Goal: Task Accomplishment & Management: Use online tool/utility

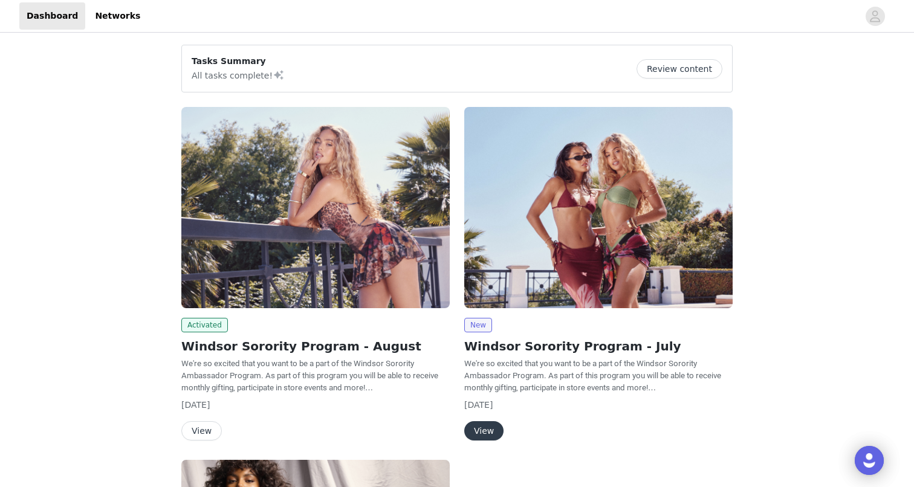
click at [207, 428] on button "View" at bounding box center [201, 430] width 40 height 19
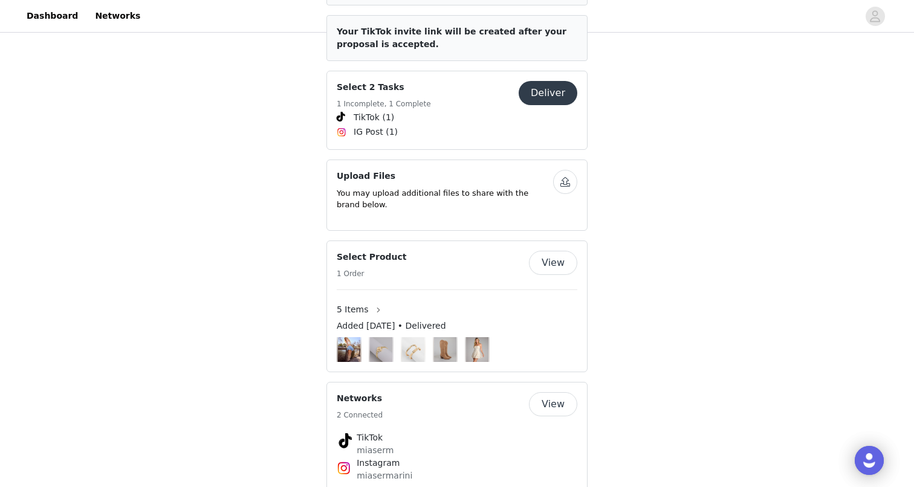
scroll to position [605, 0]
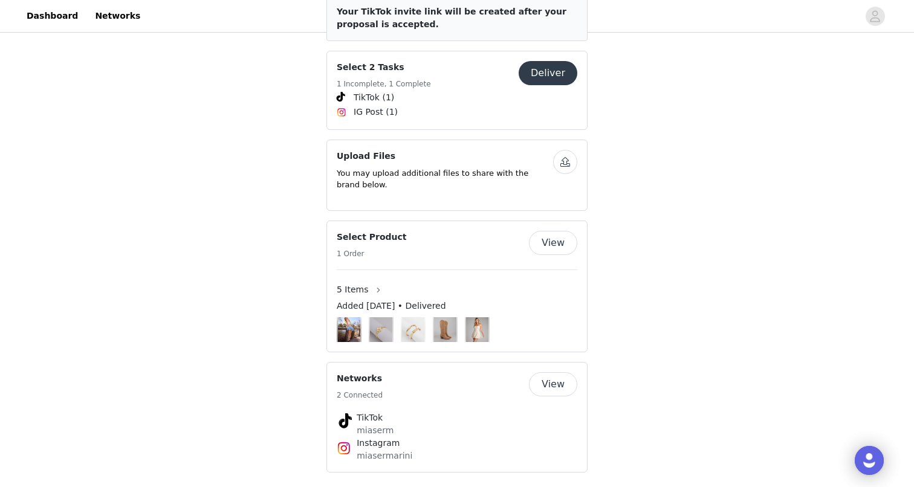
click at [561, 374] on button "View" at bounding box center [553, 384] width 48 height 24
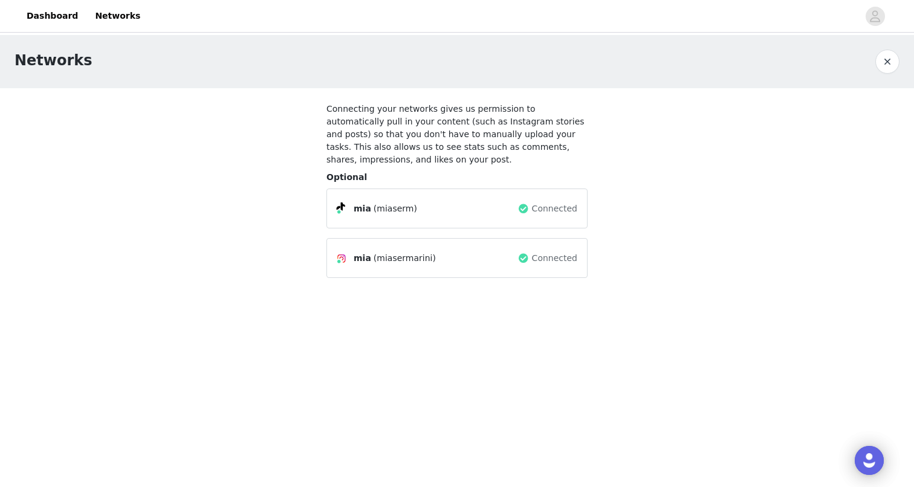
click at [484, 206] on div "mia (miaserm)" at bounding box center [427, 208] width 181 height 15
click at [482, 263] on div "mia (miasermarini)" at bounding box center [427, 258] width 181 height 15
click at [506, 201] on div "mia (miaserm) Connected" at bounding box center [457, 208] width 240 height 19
